Goal: Information Seeking & Learning: Get advice/opinions

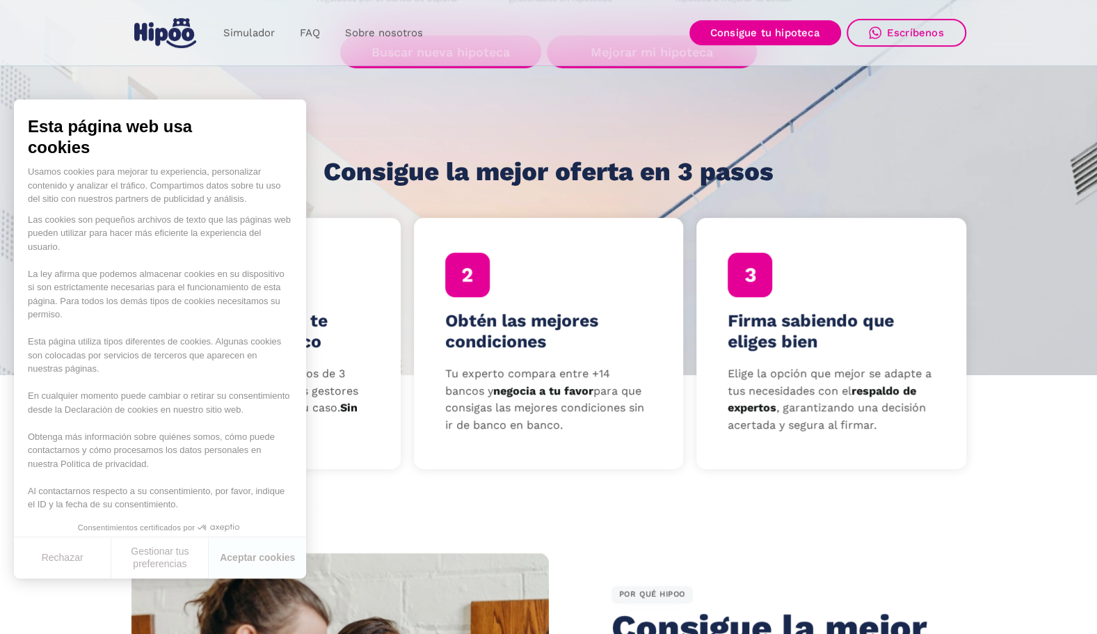
scroll to position [310, 0]
click at [257, 566] on button "Aceptar cookies" at bounding box center [257, 557] width 97 height 41
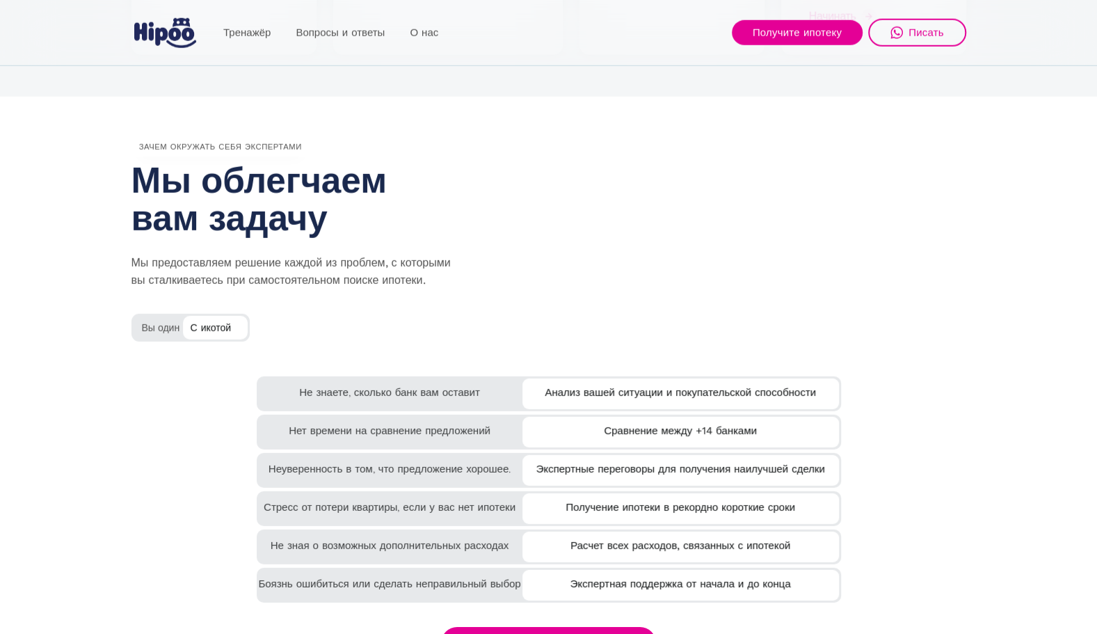
scroll to position [2315, 0]
click at [371, 381] on div "Не знаете, сколько банк вам оставит" at bounding box center [390, 388] width 266 height 25
click at [395, 397] on div "Не знаете, сколько банк вам оставит" at bounding box center [390, 388] width 266 height 25
click at [600, 392] on div "Анализ вашей ситуации и покупательской способности" at bounding box center [680, 389] width 317 height 23
click at [146, 330] on div "Вы один" at bounding box center [190, 324] width 118 height 23
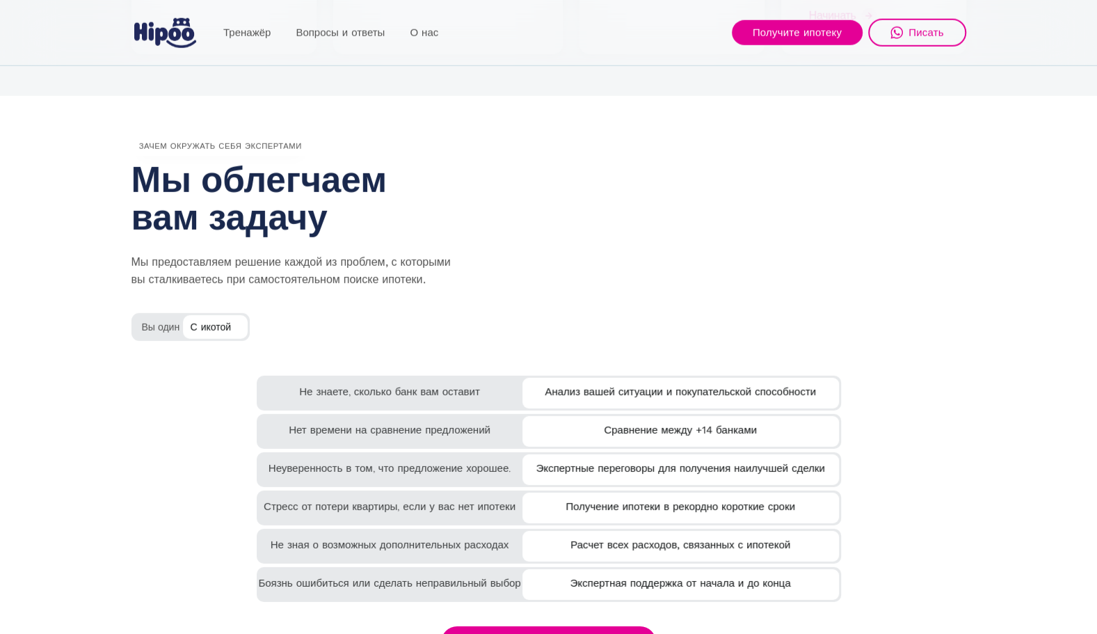
click at [200, 327] on div "С икотой" at bounding box center [215, 325] width 65 height 21
click at [243, 327] on div "С икотой" at bounding box center [215, 325] width 65 height 21
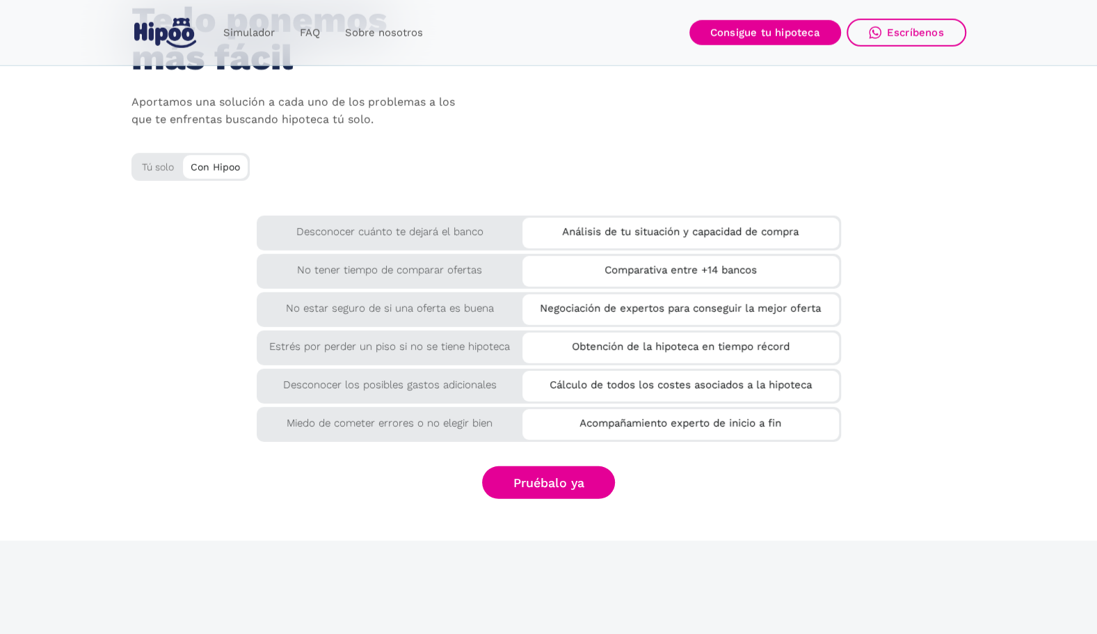
click at [212, 169] on div "Con Hipoo" at bounding box center [215, 165] width 65 height 21
click at [150, 173] on div "Tú solo" at bounding box center [190, 164] width 118 height 23
click at [149, 162] on div "Tú solo" at bounding box center [190, 164] width 118 height 23
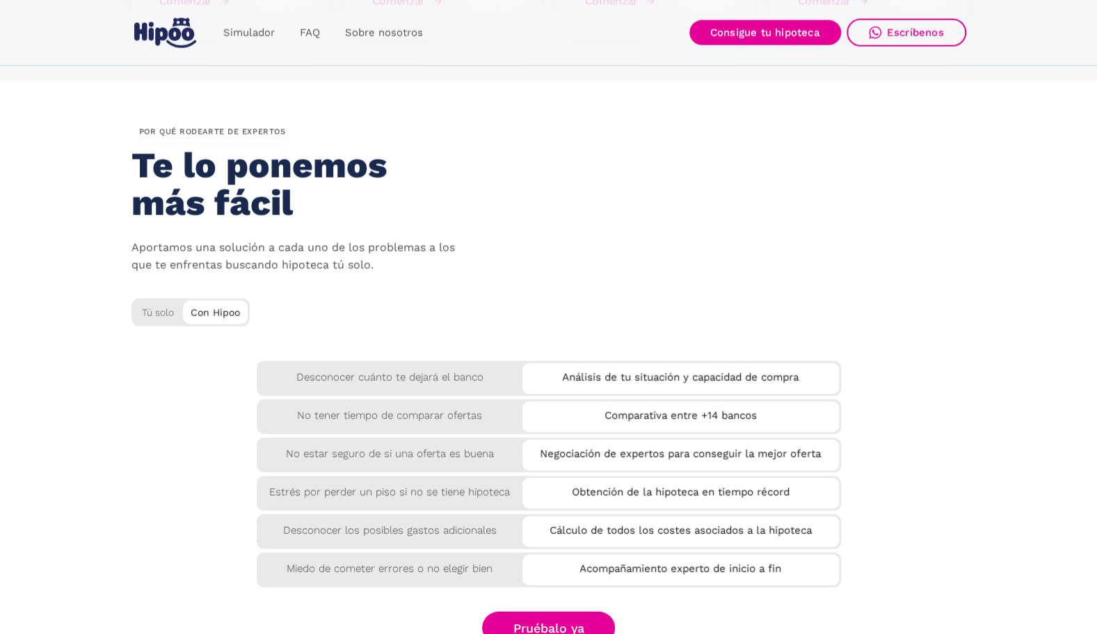
scroll to position [2168, 0]
click at [161, 314] on div "Tú solo" at bounding box center [190, 310] width 118 height 23
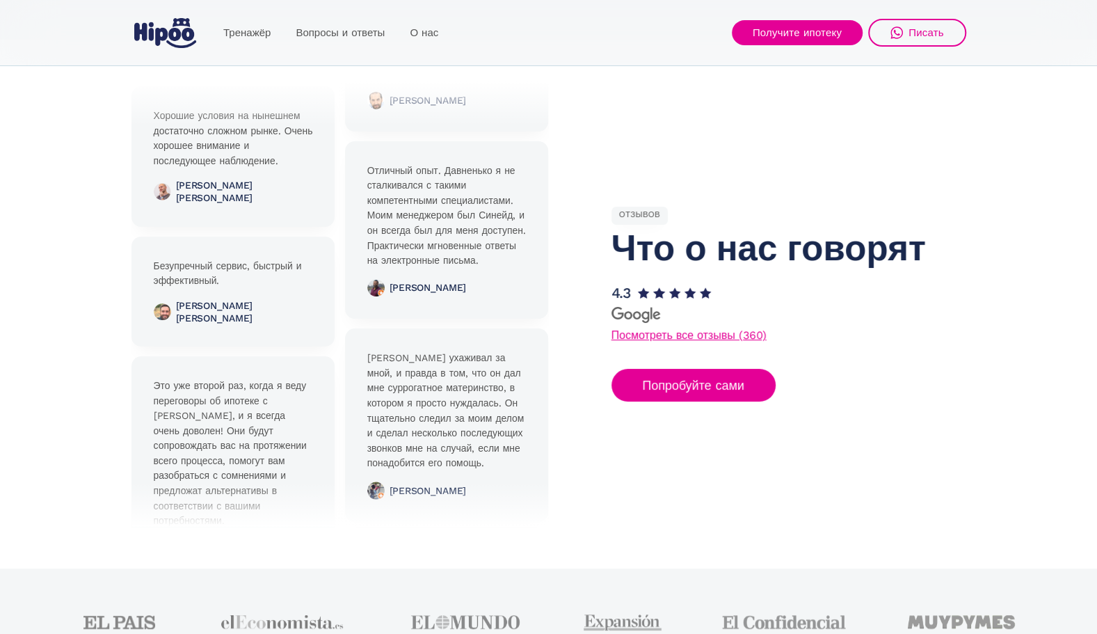
scroll to position [3190, 0]
click at [651, 340] on link "Посмотреть все отзывы (360)" at bounding box center [688, 334] width 155 height 11
